Goal: Find specific page/section: Find specific page/section

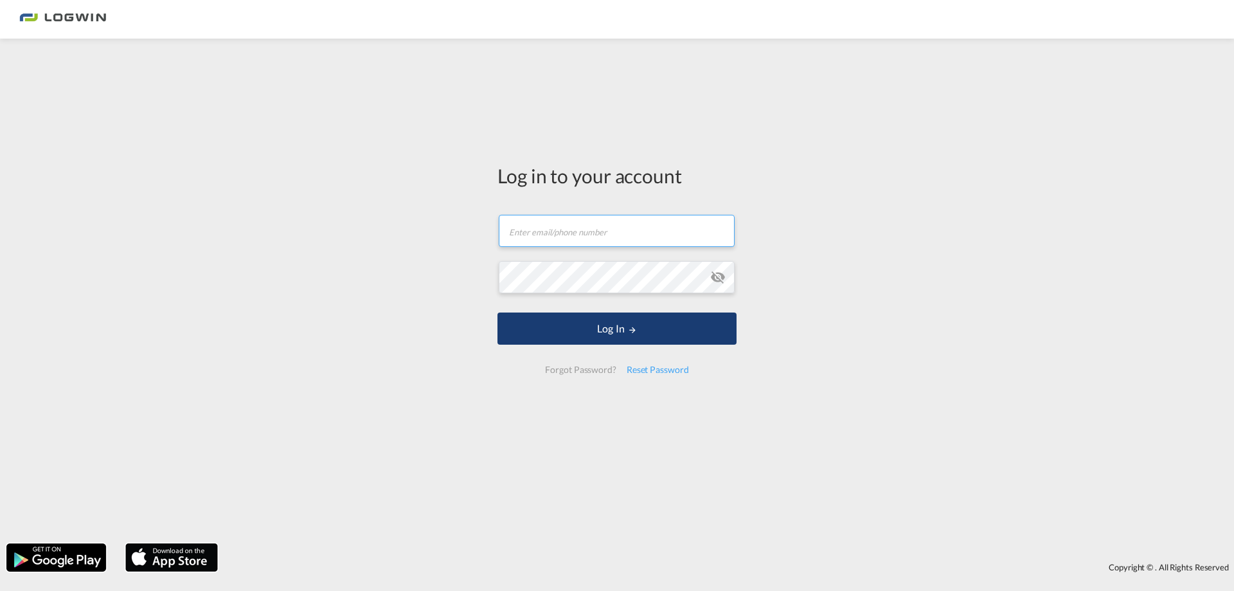
type input "[PERSON_NAME][EMAIL_ADDRESS][DOMAIN_NAME]"
click at [674, 332] on button "Log In" at bounding box center [616, 328] width 239 height 32
